Goal: Check status: Check status

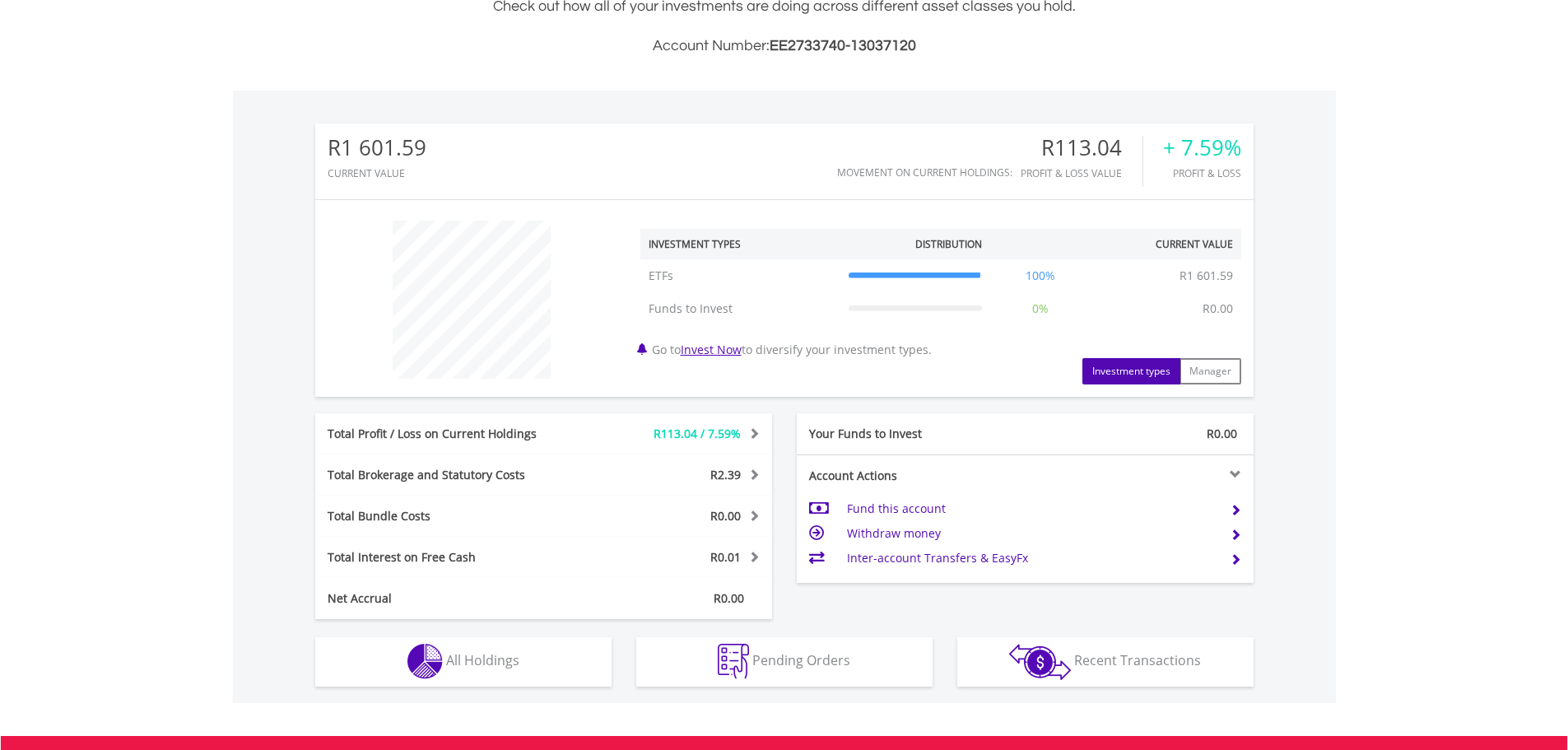
scroll to position [158, 313]
drag, startPoint x: 434, startPoint y: 440, endPoint x: 434, endPoint y: 451, distance: 11.0
click at [434, 441] on div "Total Profit / Loss on Current Holdings" at bounding box center [448, 434] width 266 height 17
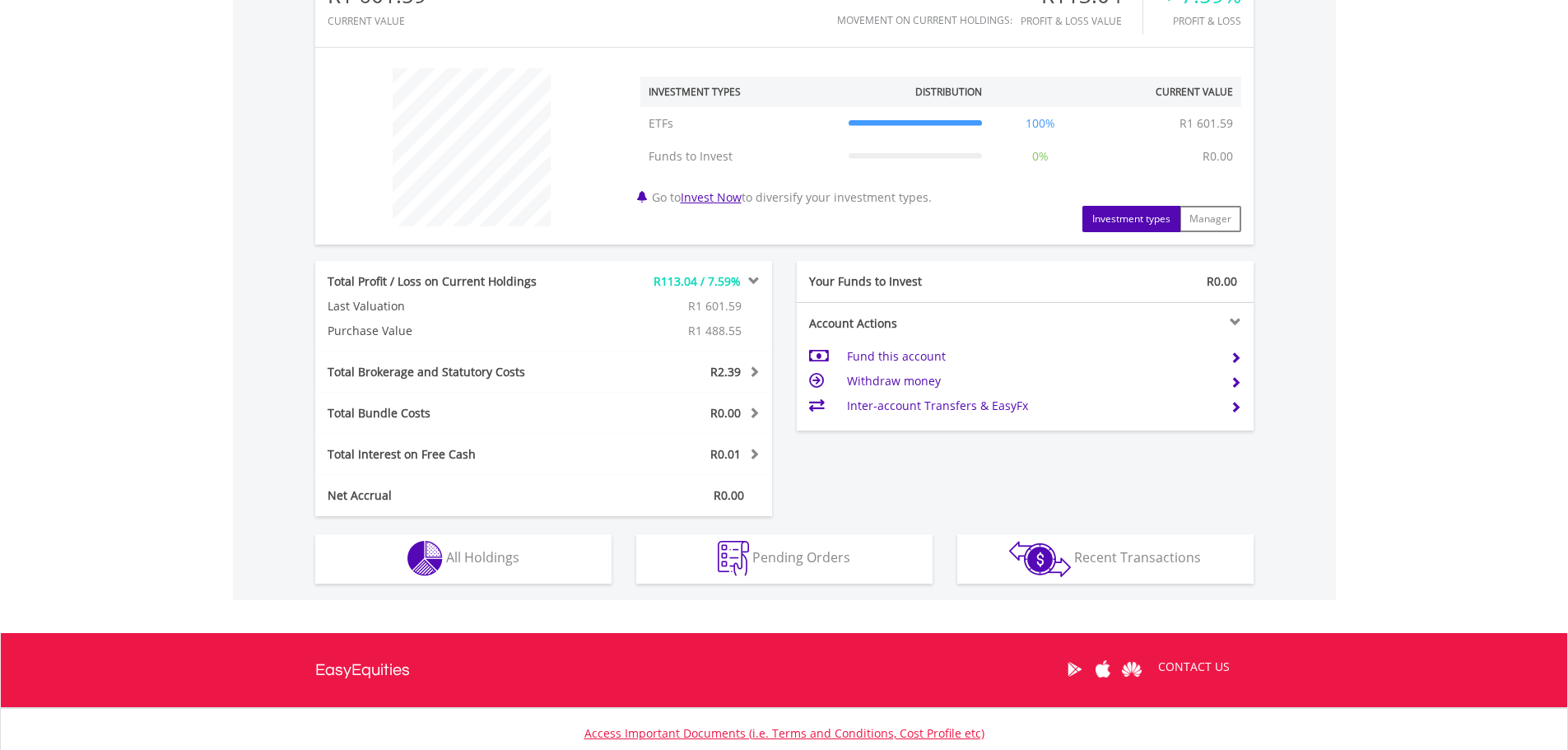
scroll to position [693, 0]
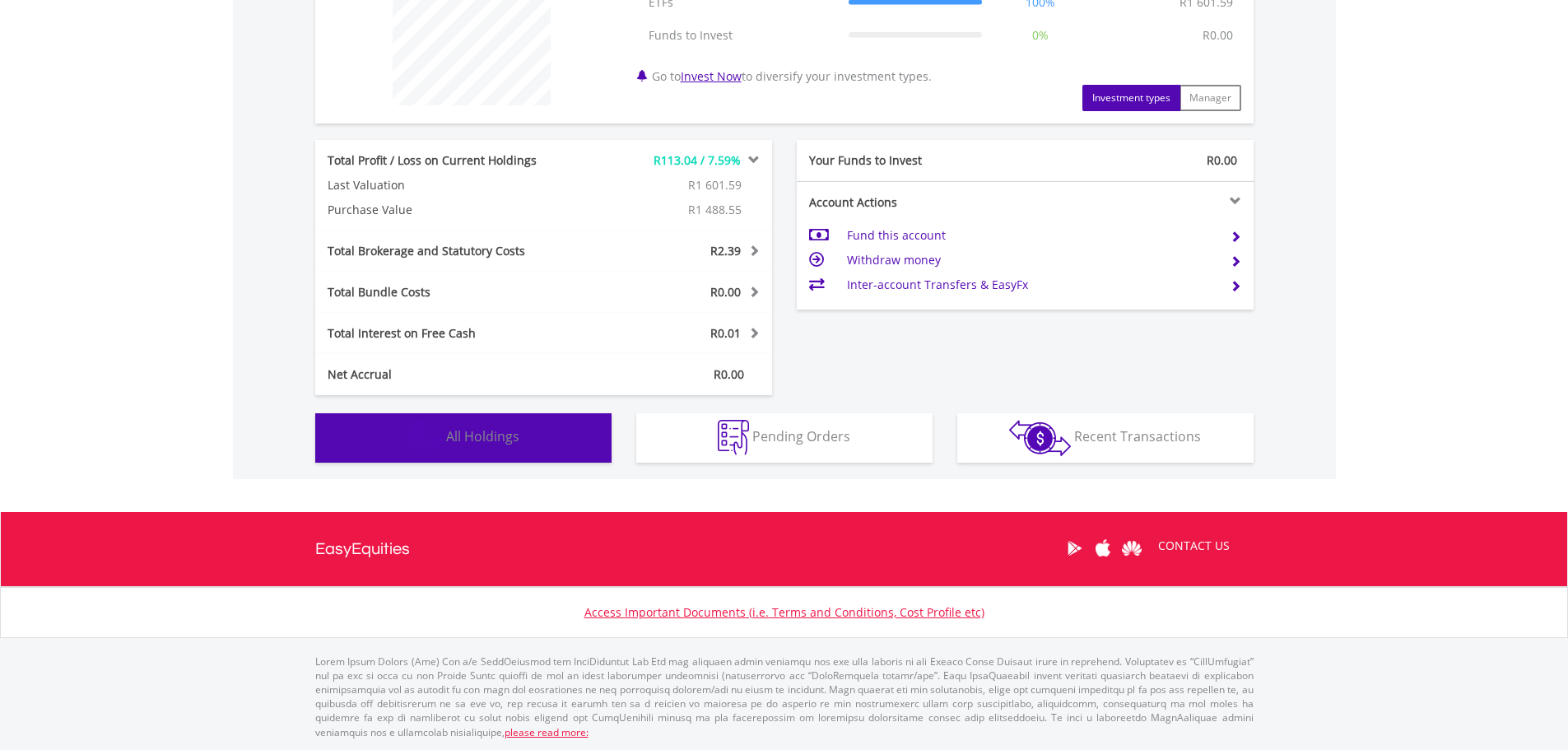
click at [481, 448] on button "Holdings All Holdings" at bounding box center [463, 438] width 296 height 50
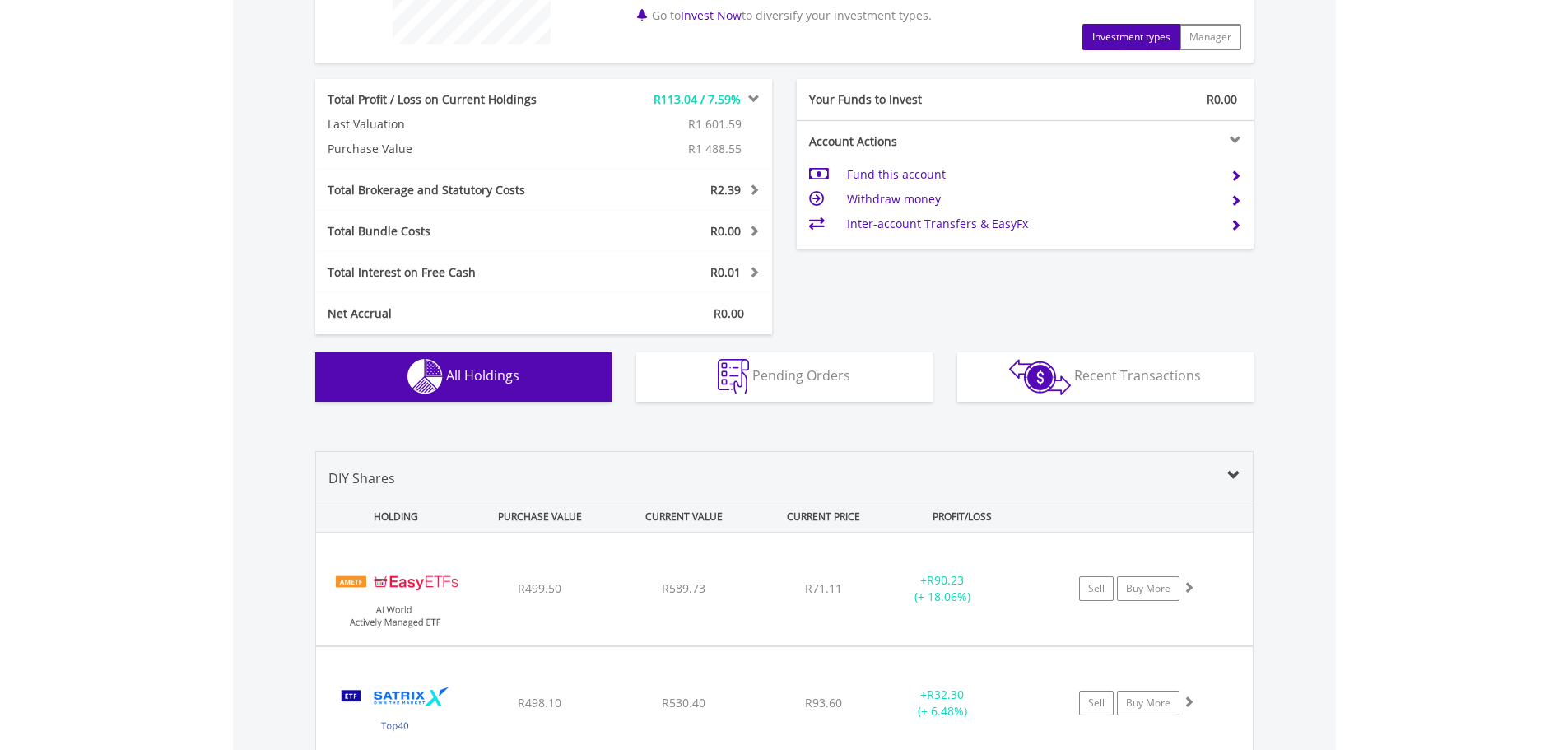
scroll to position [359, 0]
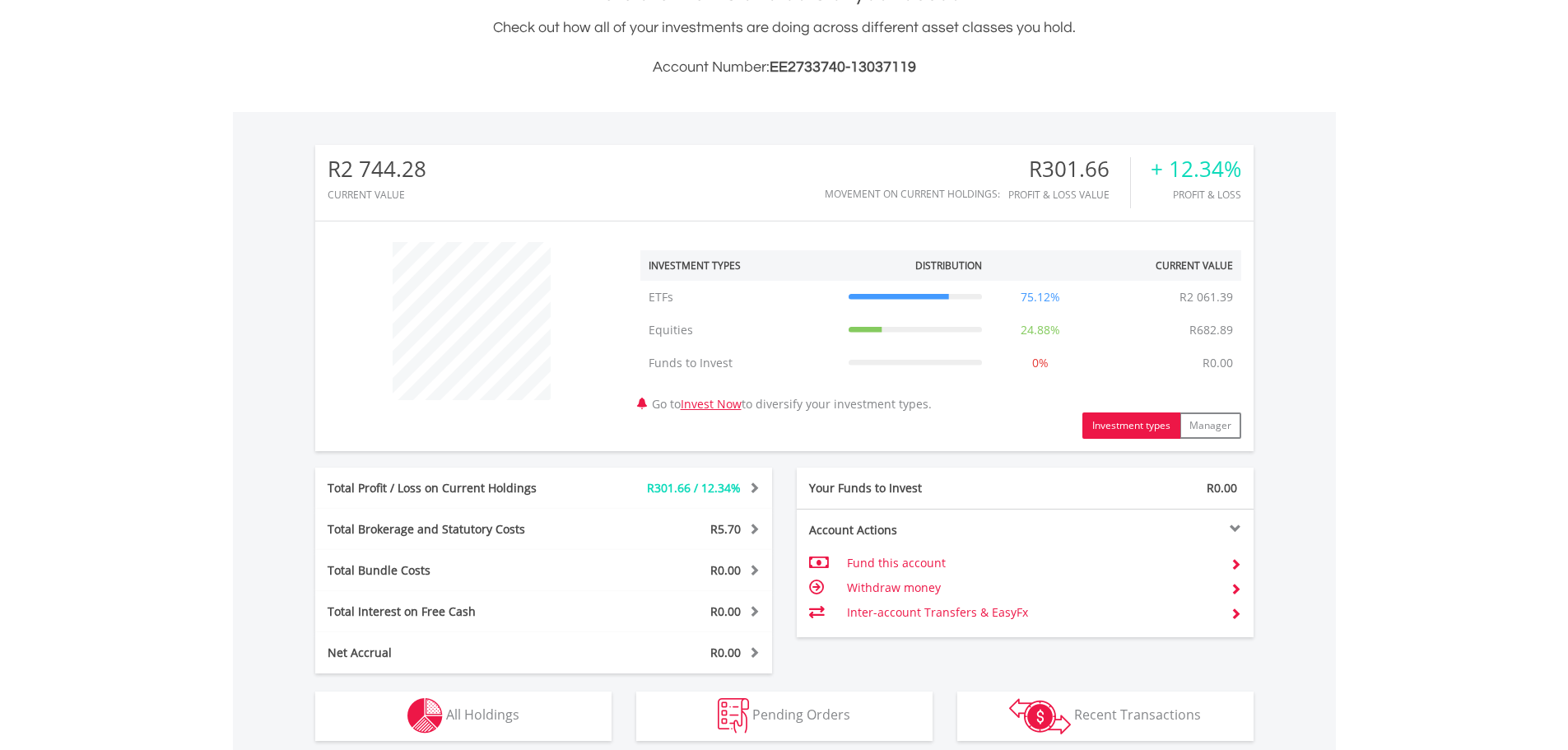
scroll to position [494, 0]
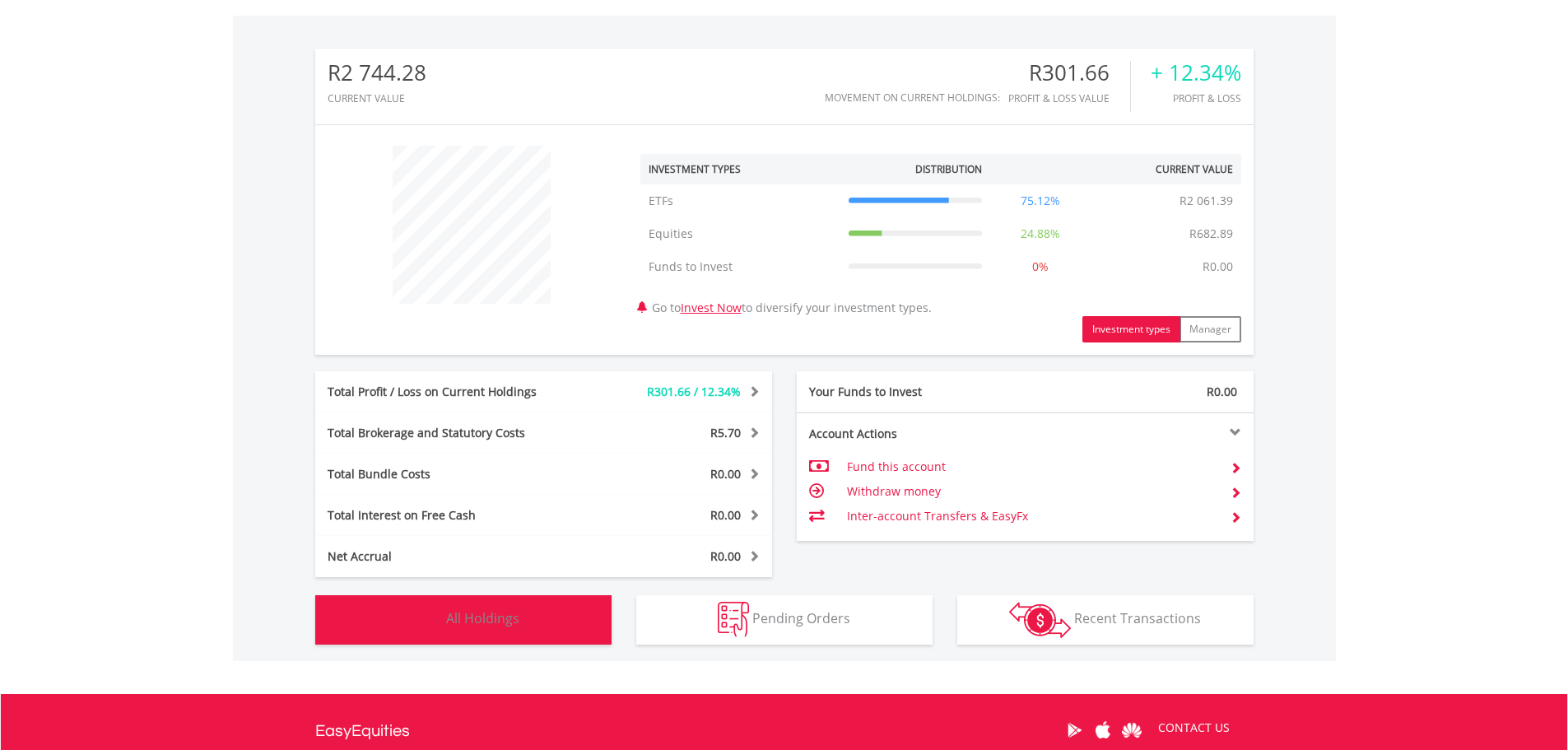
click at [498, 629] on button "Holdings All Holdings" at bounding box center [463, 619] width 296 height 50
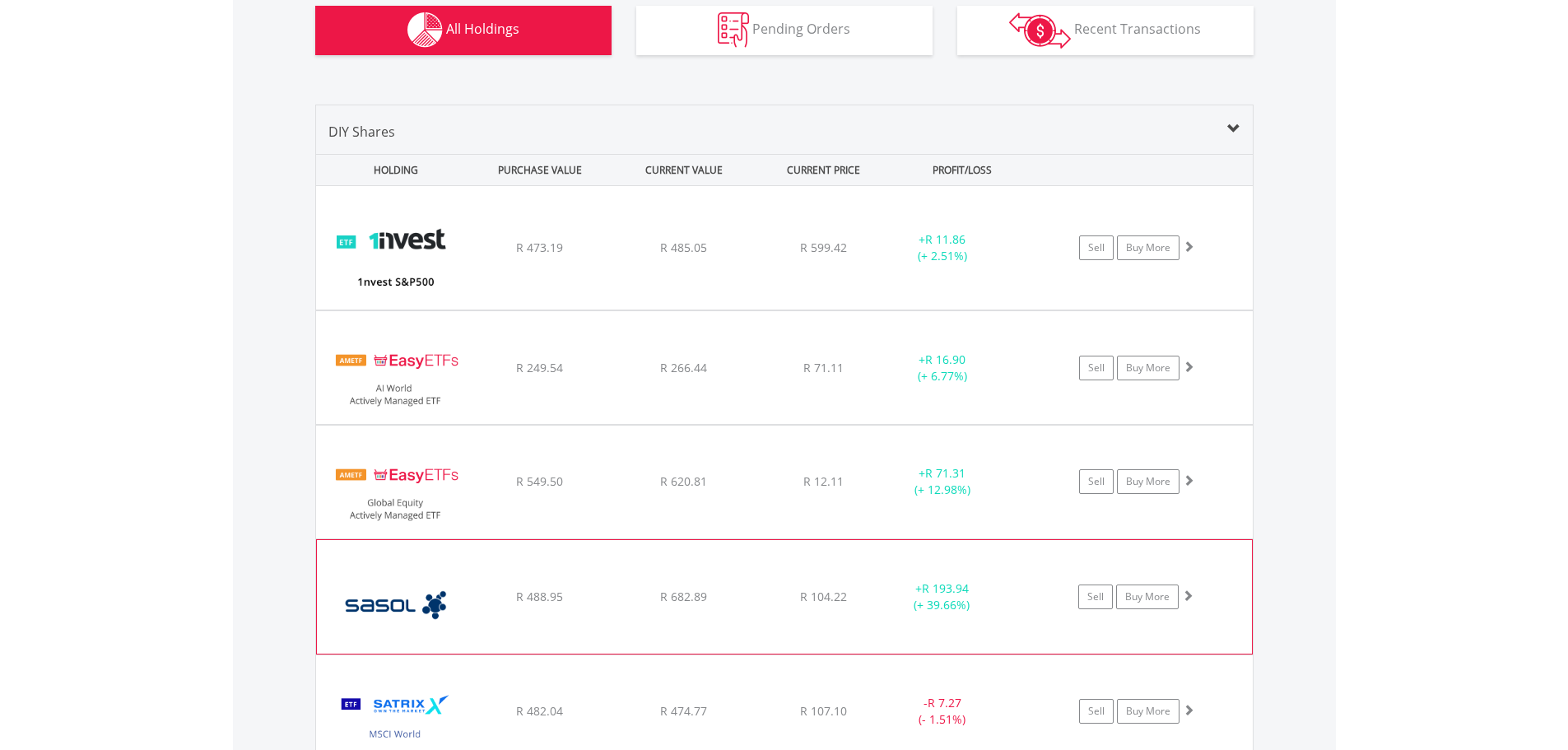
scroll to position [1076, 0]
